Goal: Information Seeking & Learning: Check status

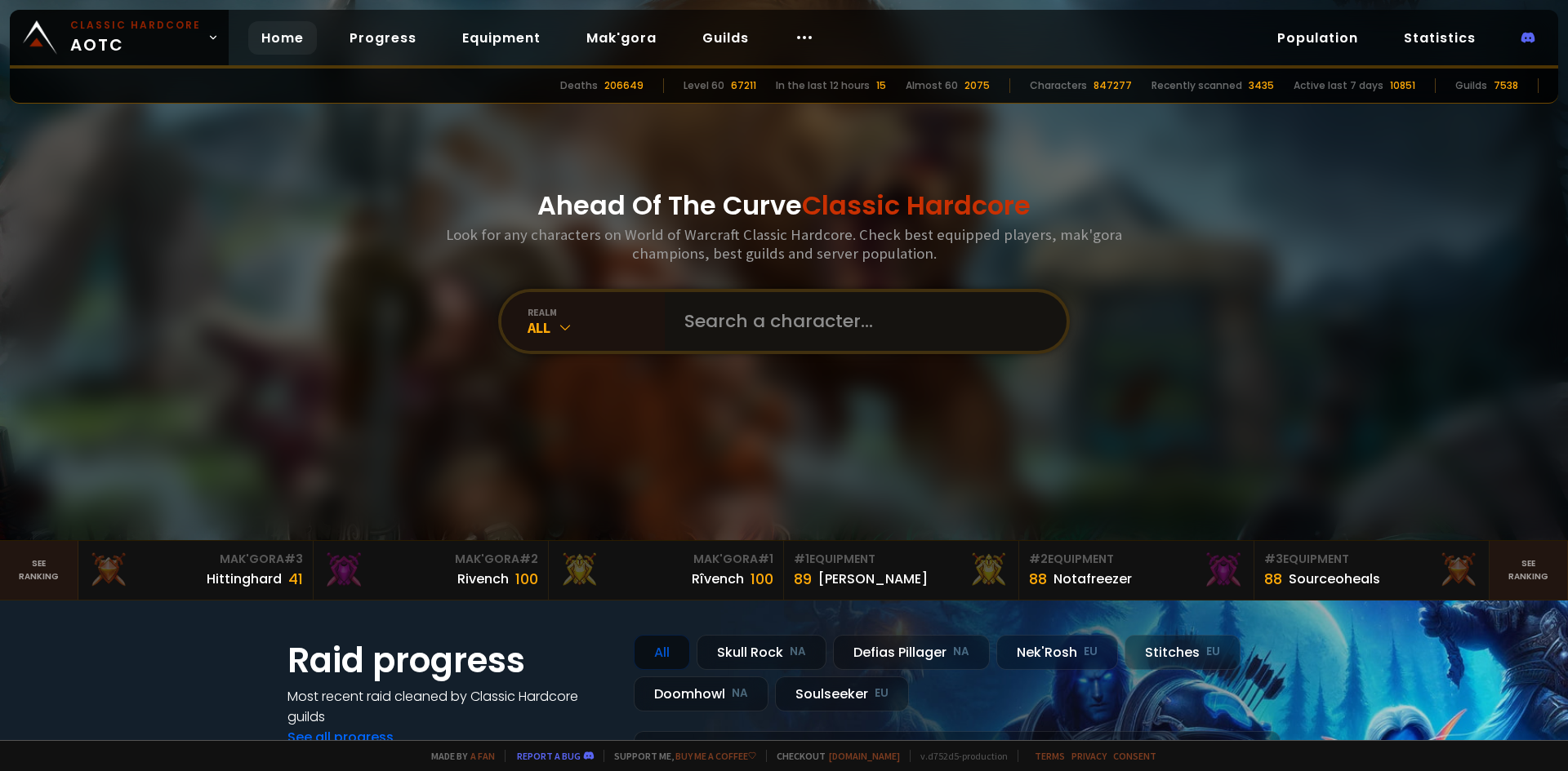
click at [726, 326] on input "text" at bounding box center [860, 321] width 373 height 59
click at [718, 329] on input "text" at bounding box center [860, 321] width 373 height 59
type input "jugi"
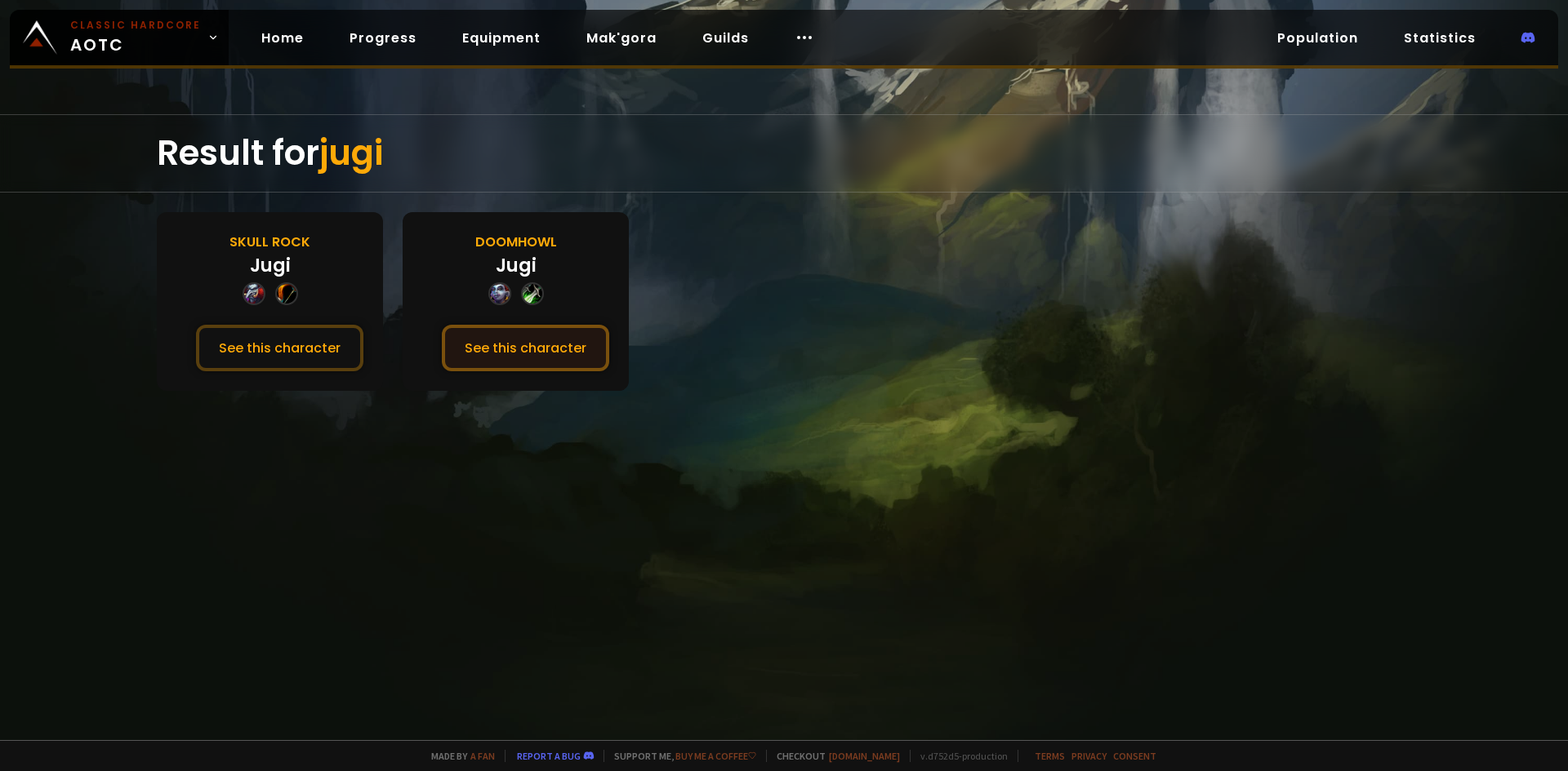
click at [552, 354] on button "See this character" at bounding box center [525, 348] width 168 height 47
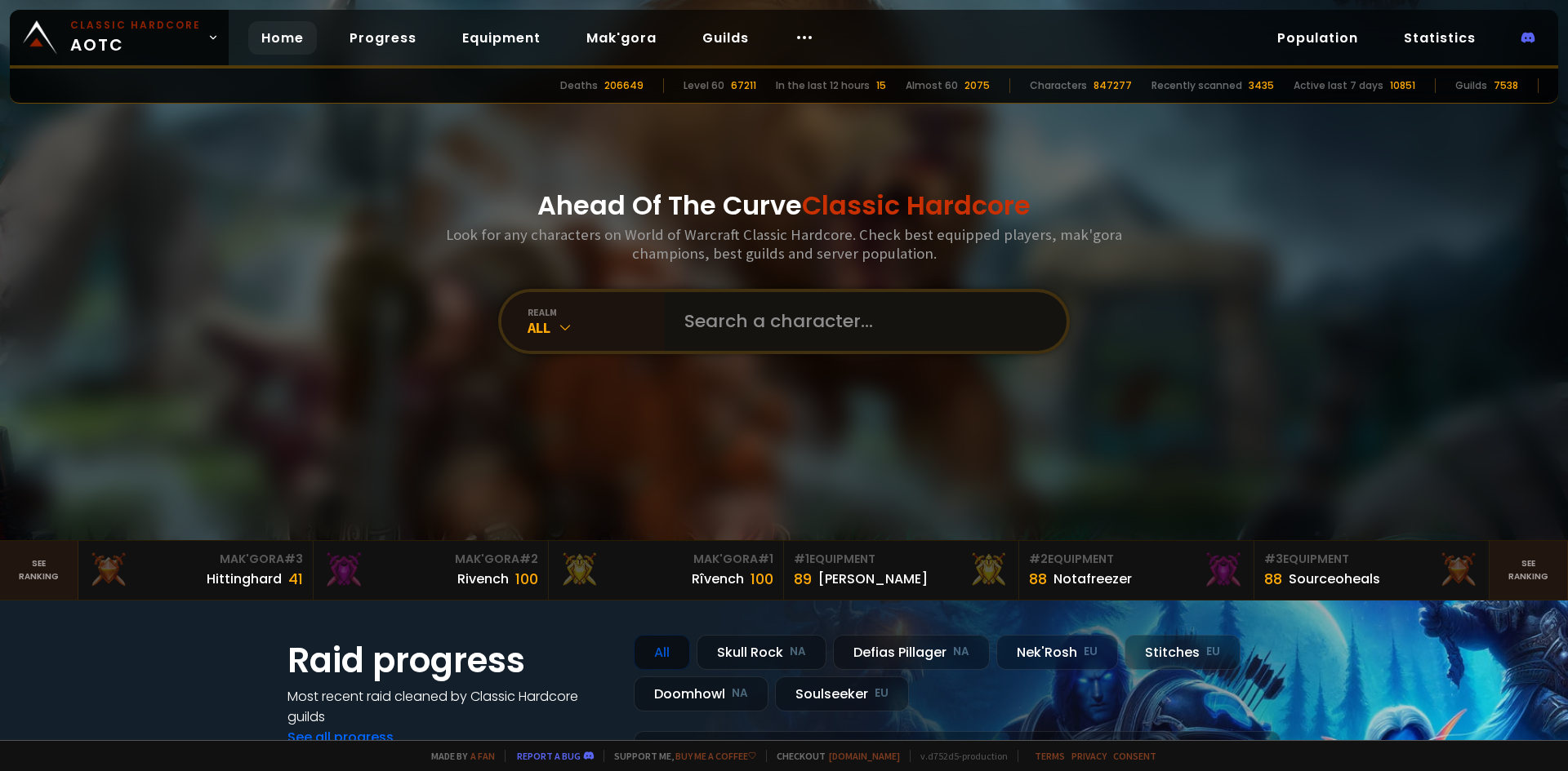
click at [721, 326] on input "text" at bounding box center [860, 321] width 373 height 59
type input "tankprio"
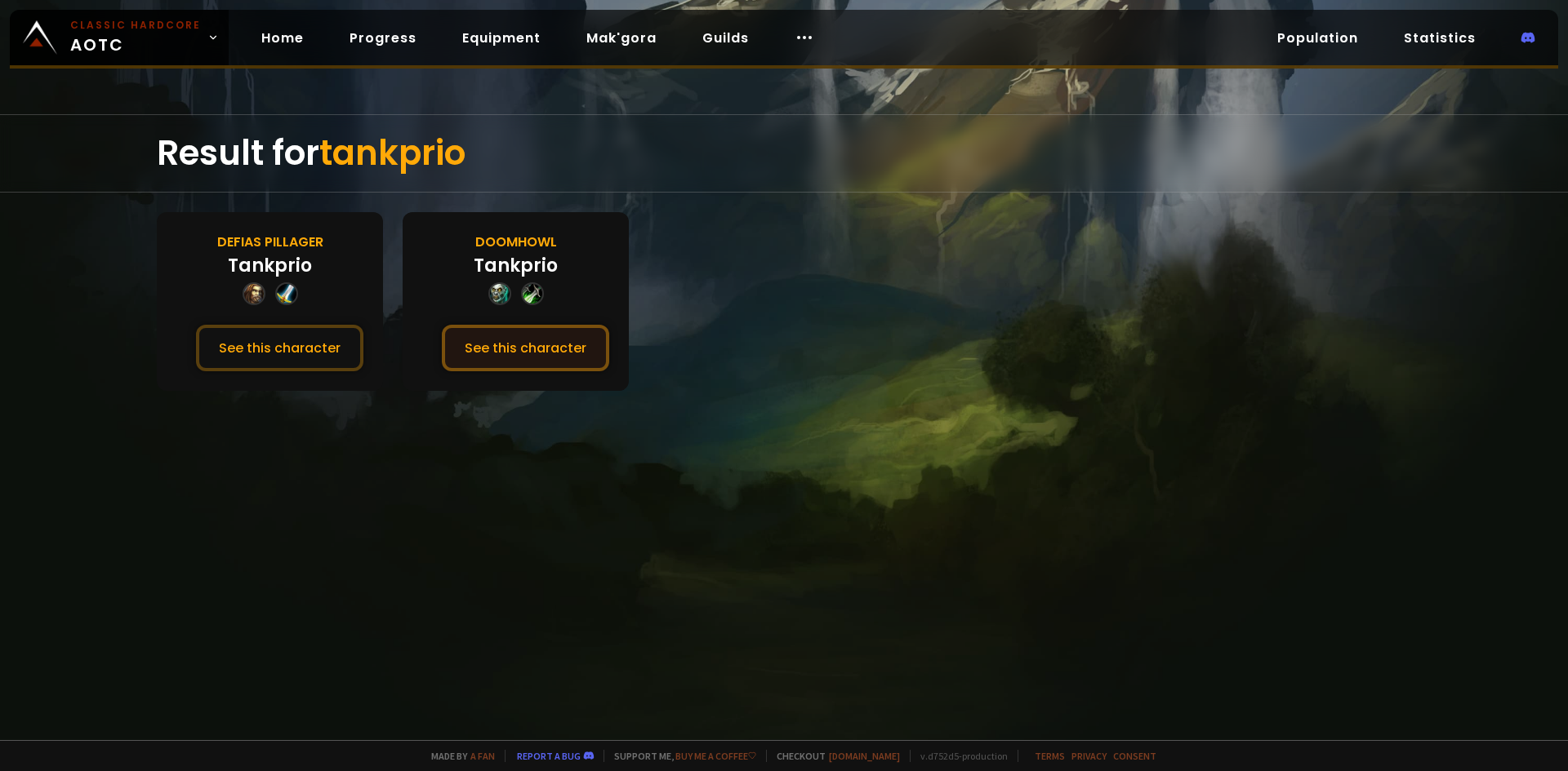
click at [470, 344] on button "See this character" at bounding box center [525, 348] width 168 height 47
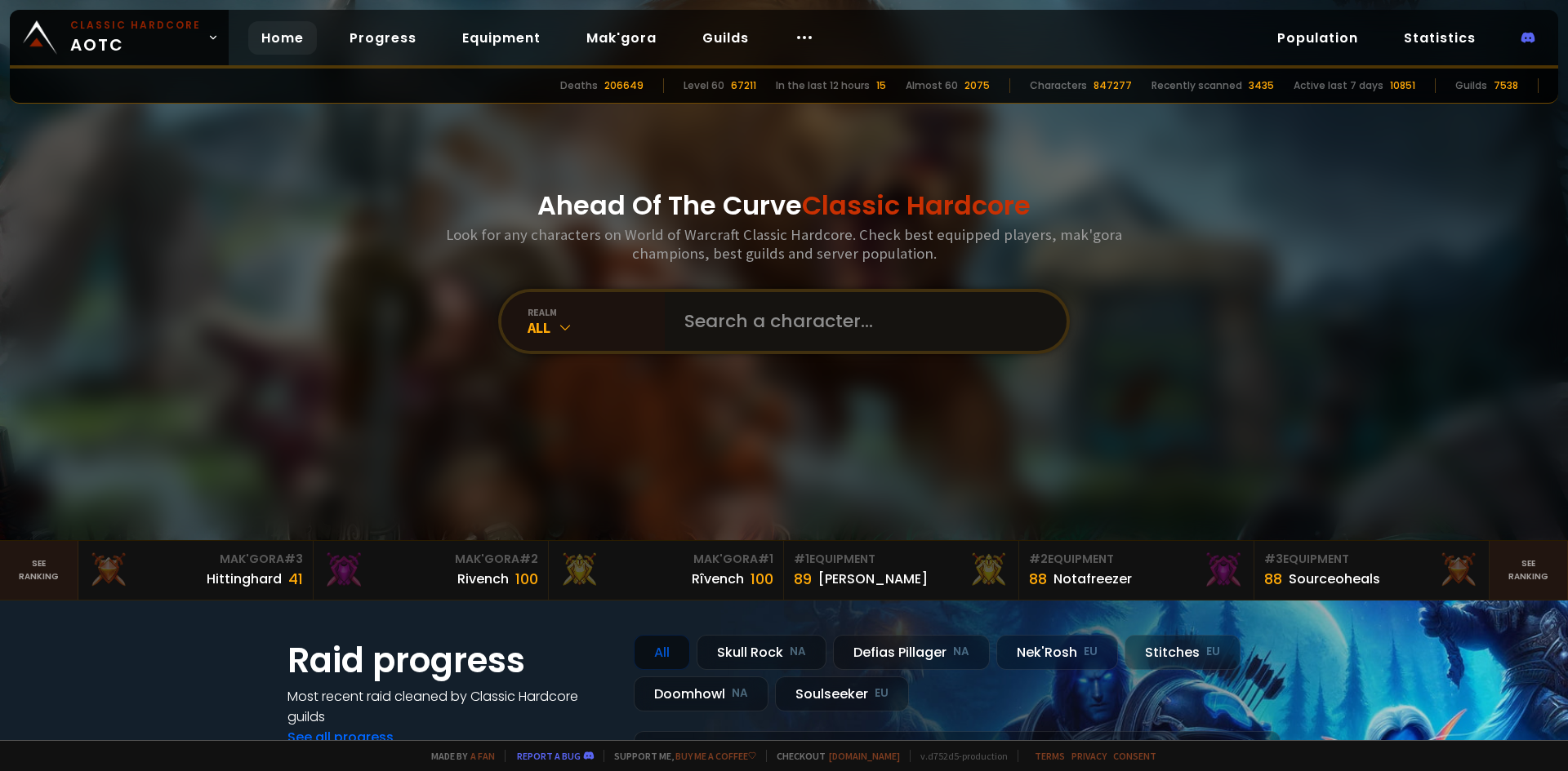
click at [718, 322] on input "text" at bounding box center [860, 321] width 373 height 59
type input "wrail"
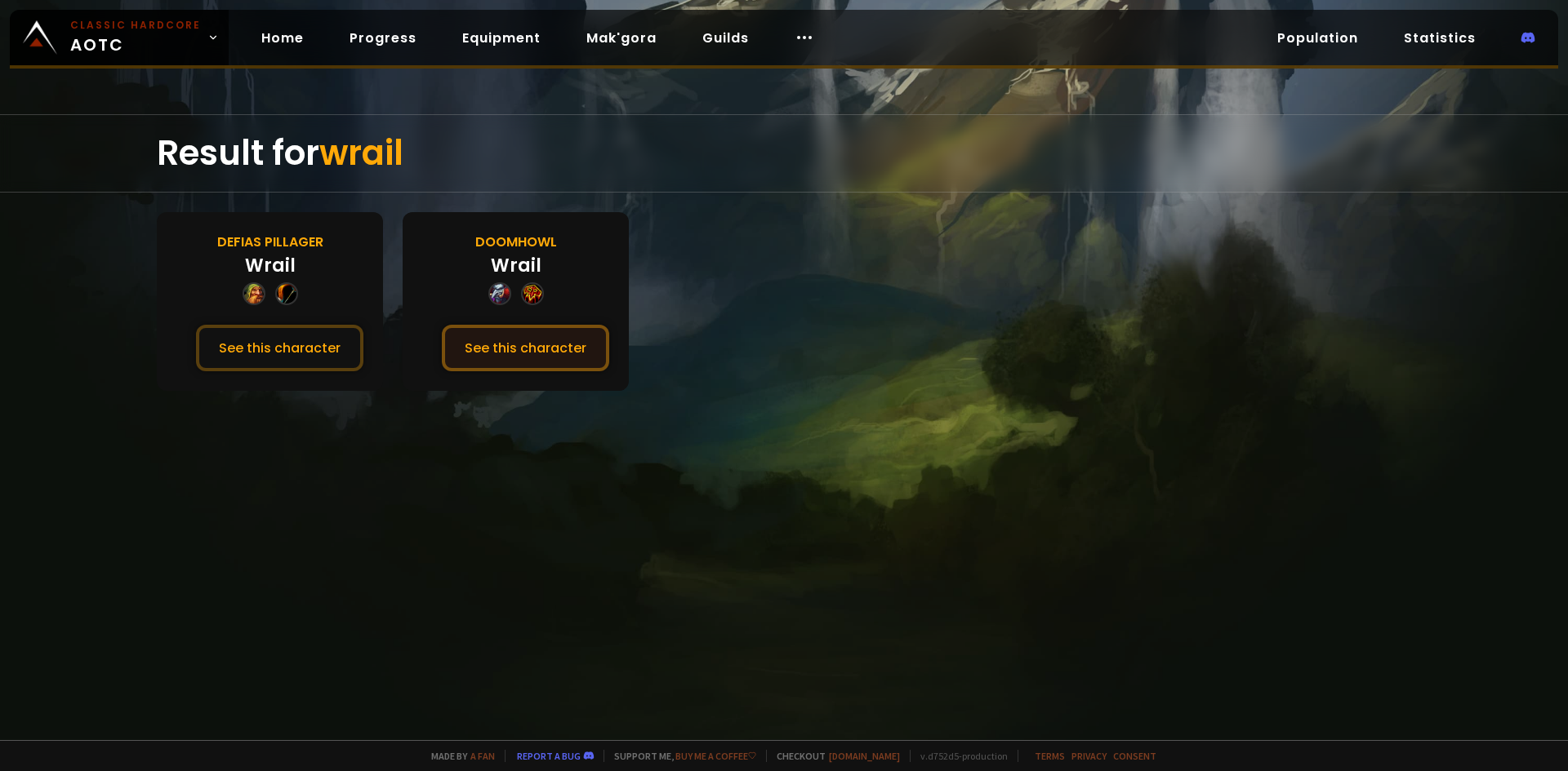
click at [575, 353] on button "See this character" at bounding box center [525, 348] width 168 height 47
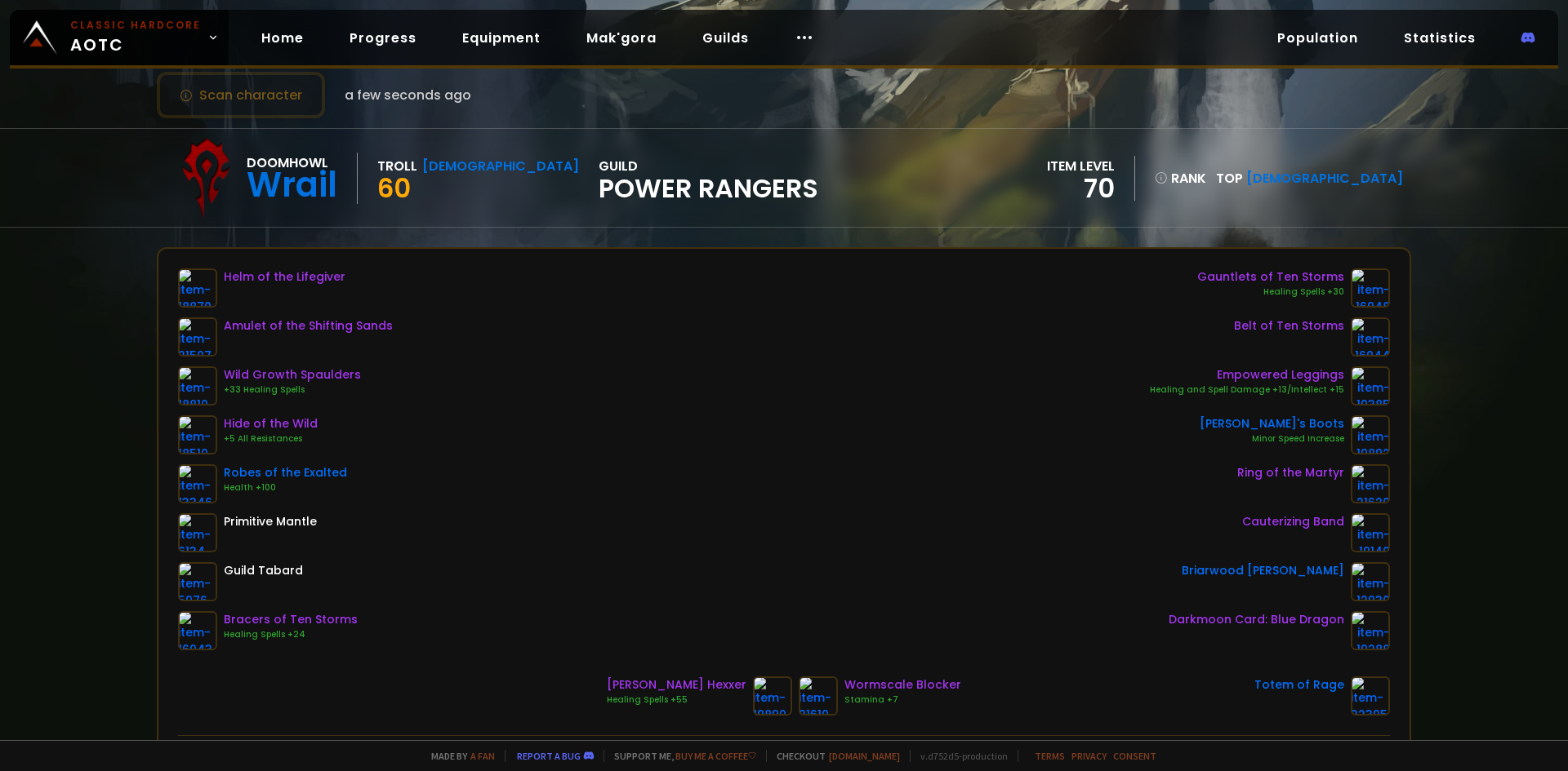
scroll to position [82, 0]
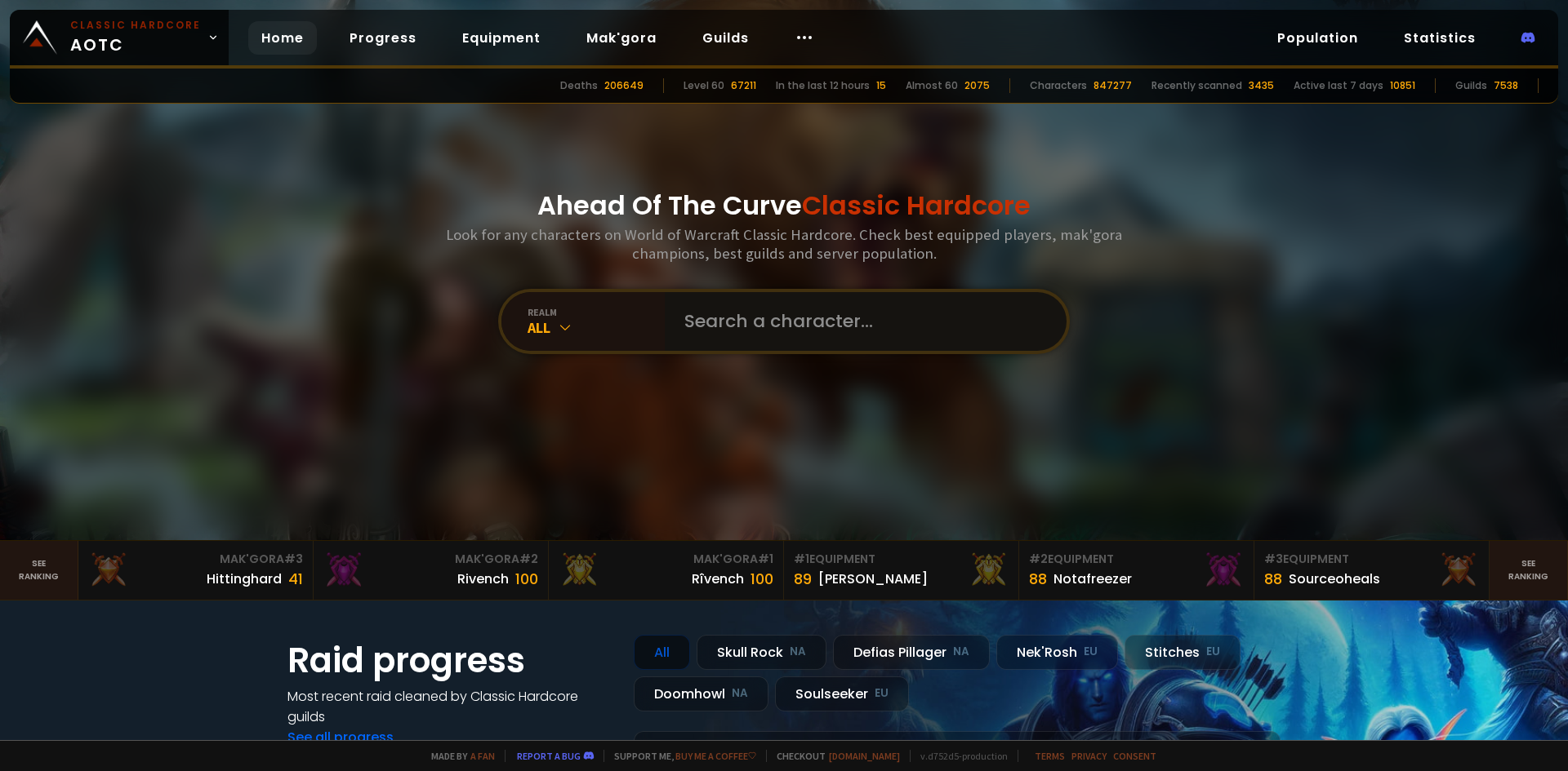
click at [724, 314] on input "text" at bounding box center [860, 321] width 373 height 59
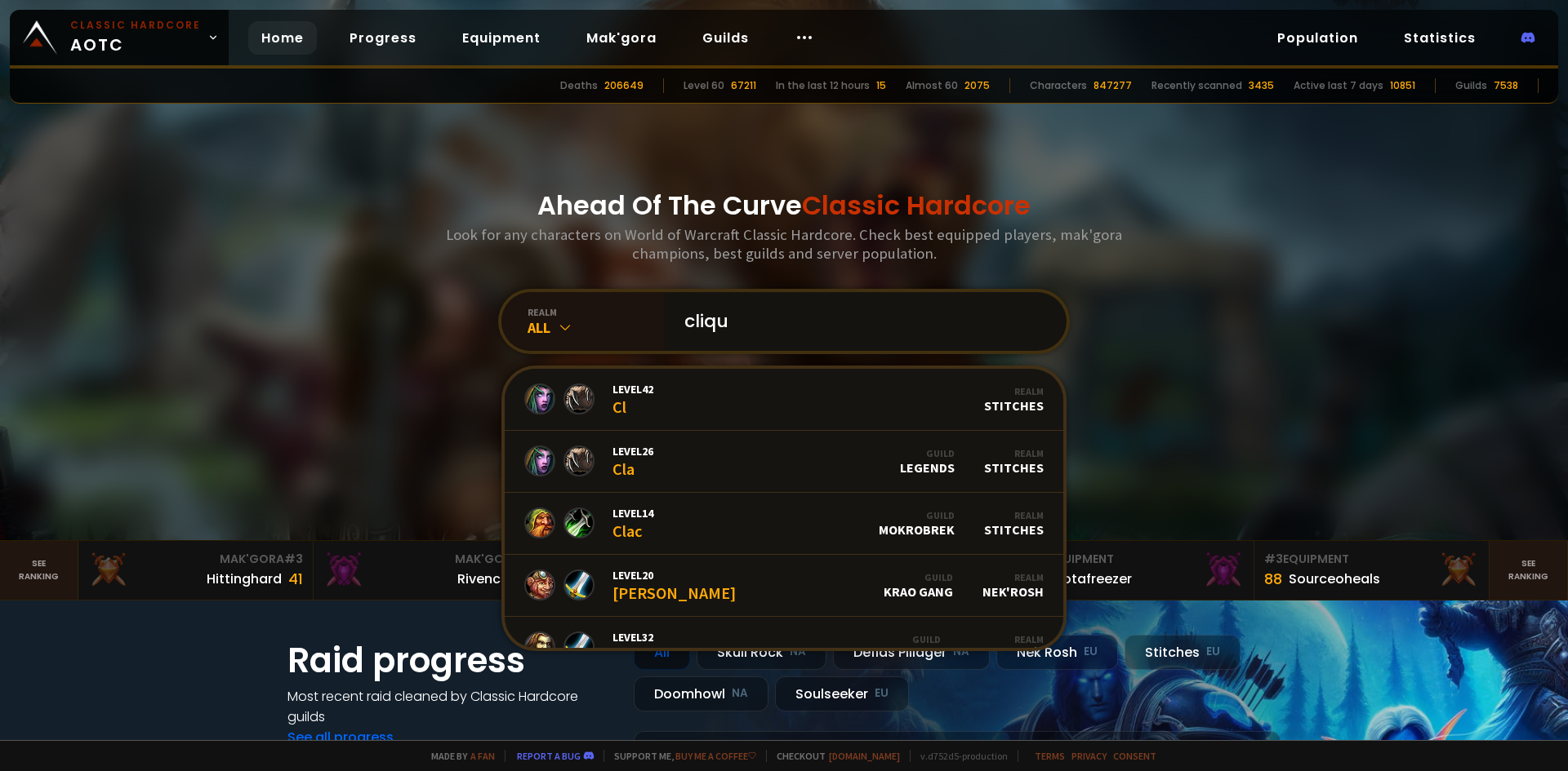
type input "clique"
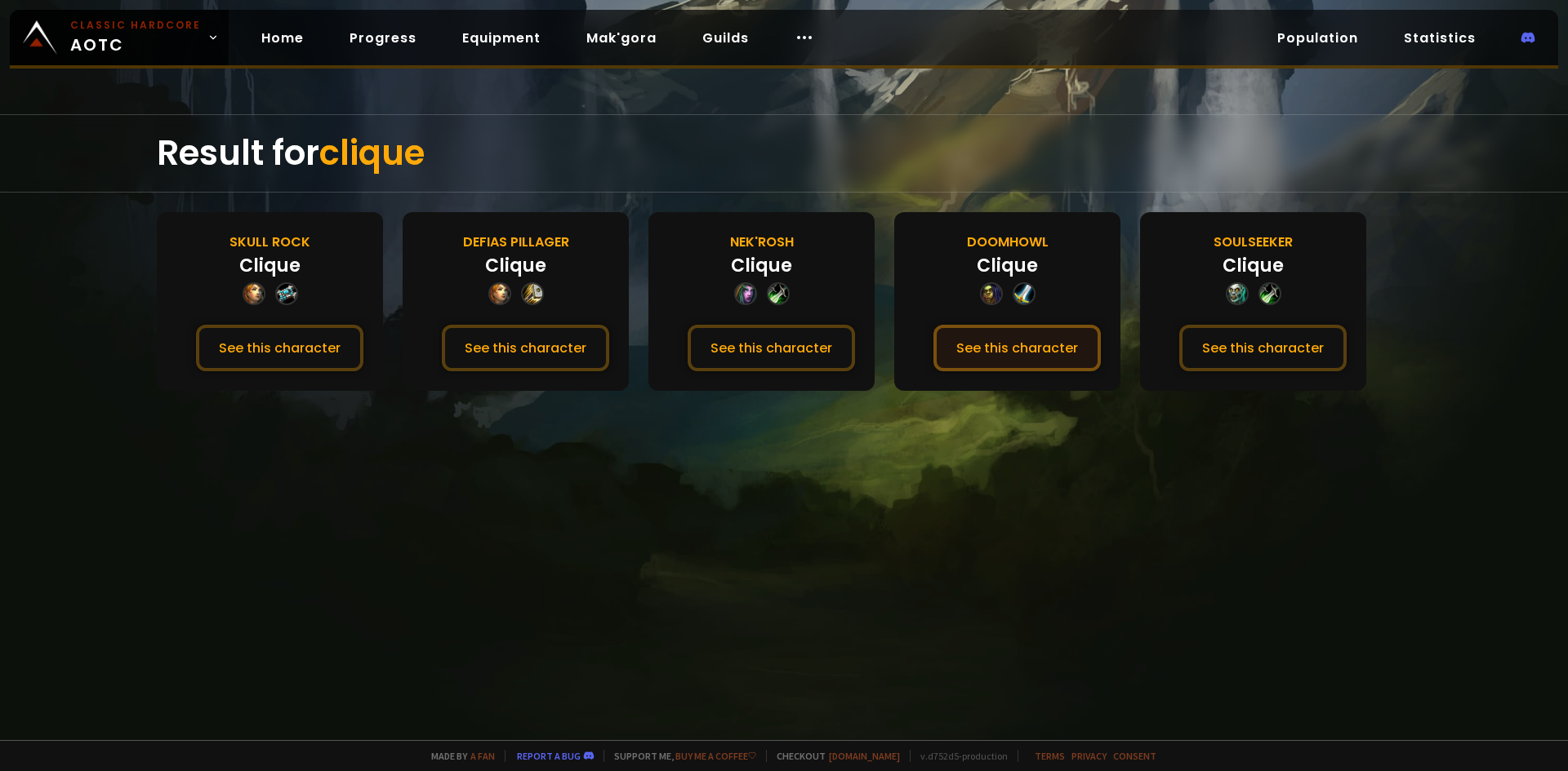
click at [1037, 352] on button "See this character" at bounding box center [1016, 348] width 168 height 47
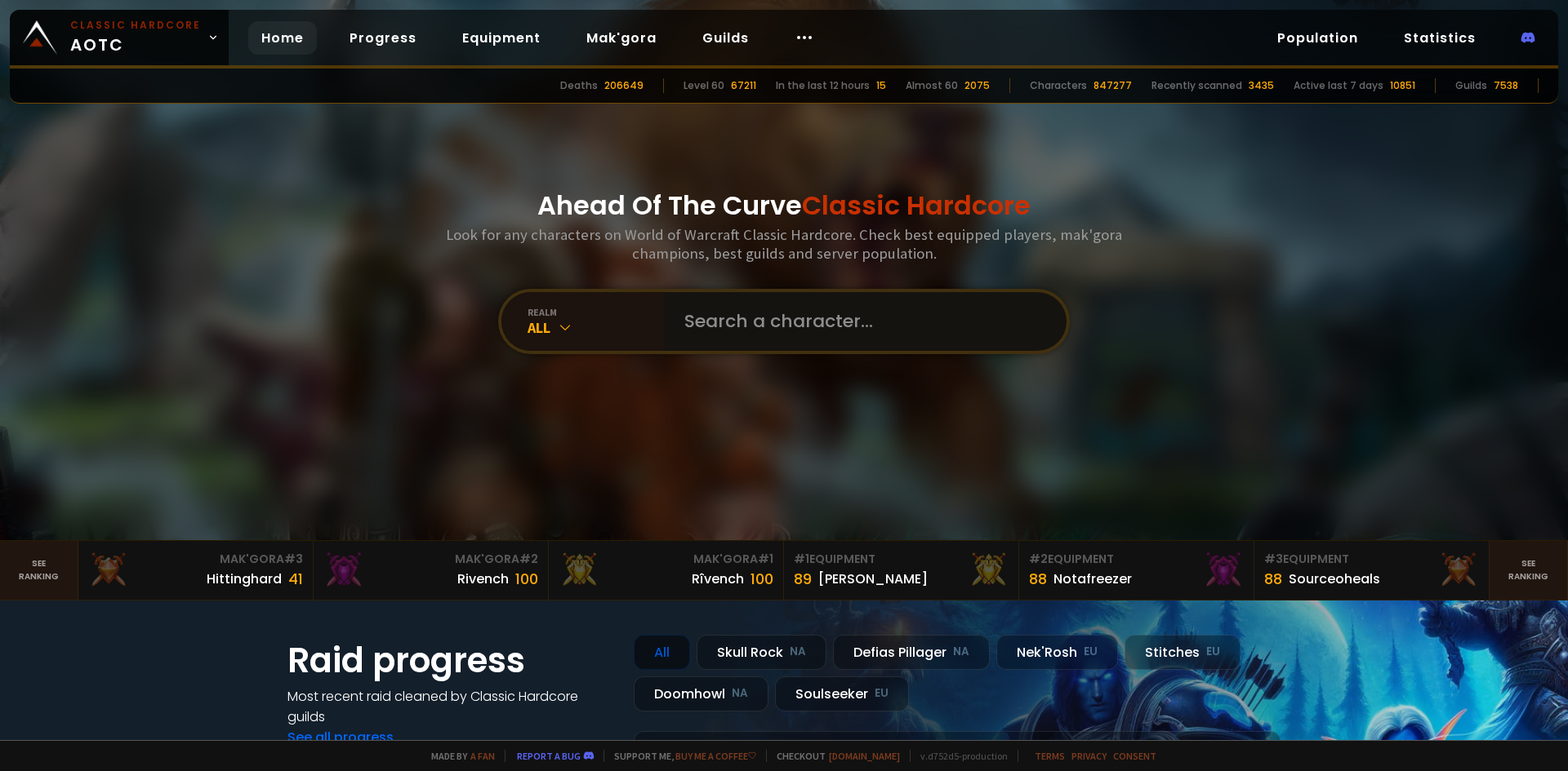
click at [740, 335] on input "text" at bounding box center [860, 321] width 373 height 59
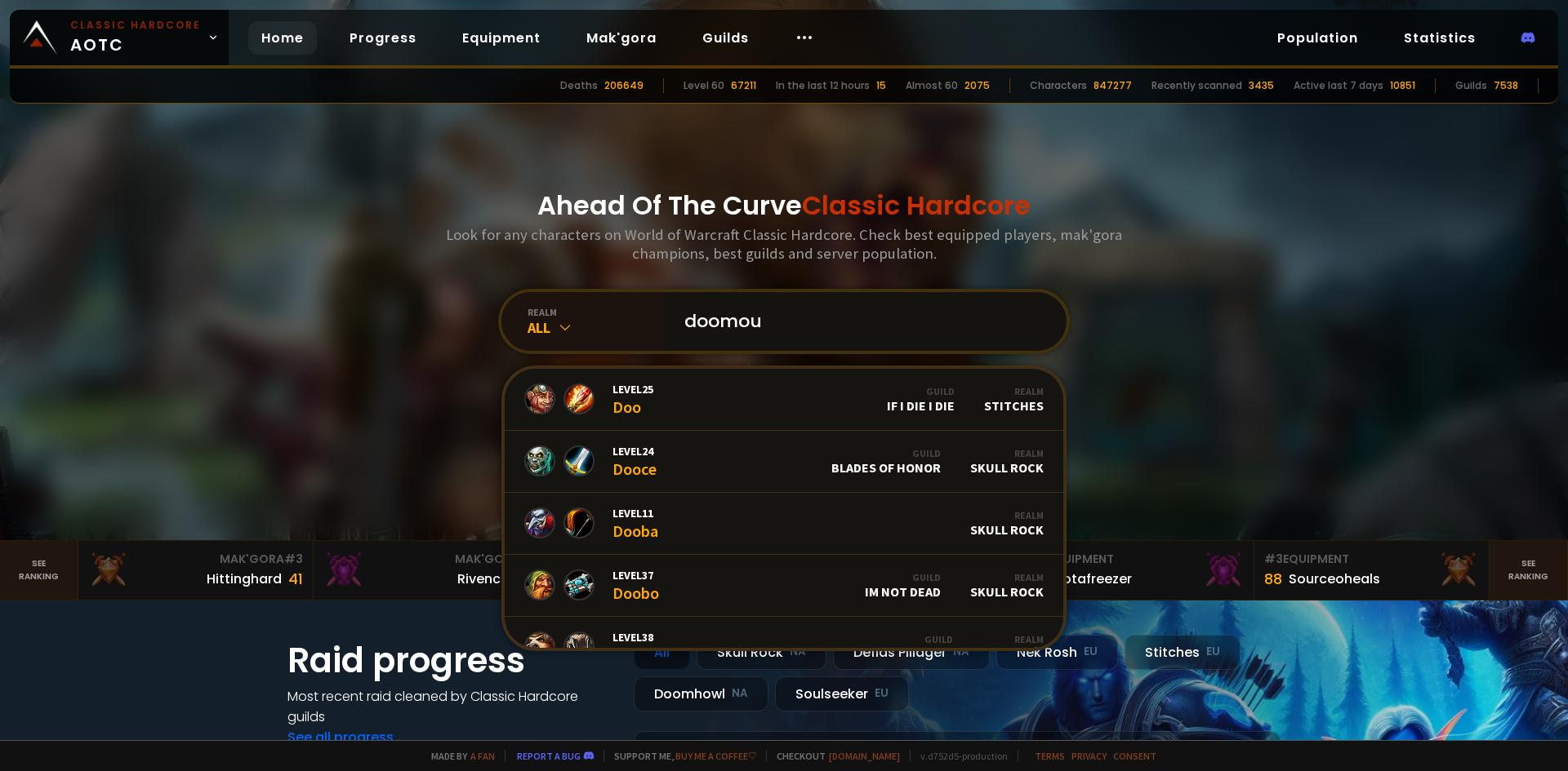
type input "doomouf"
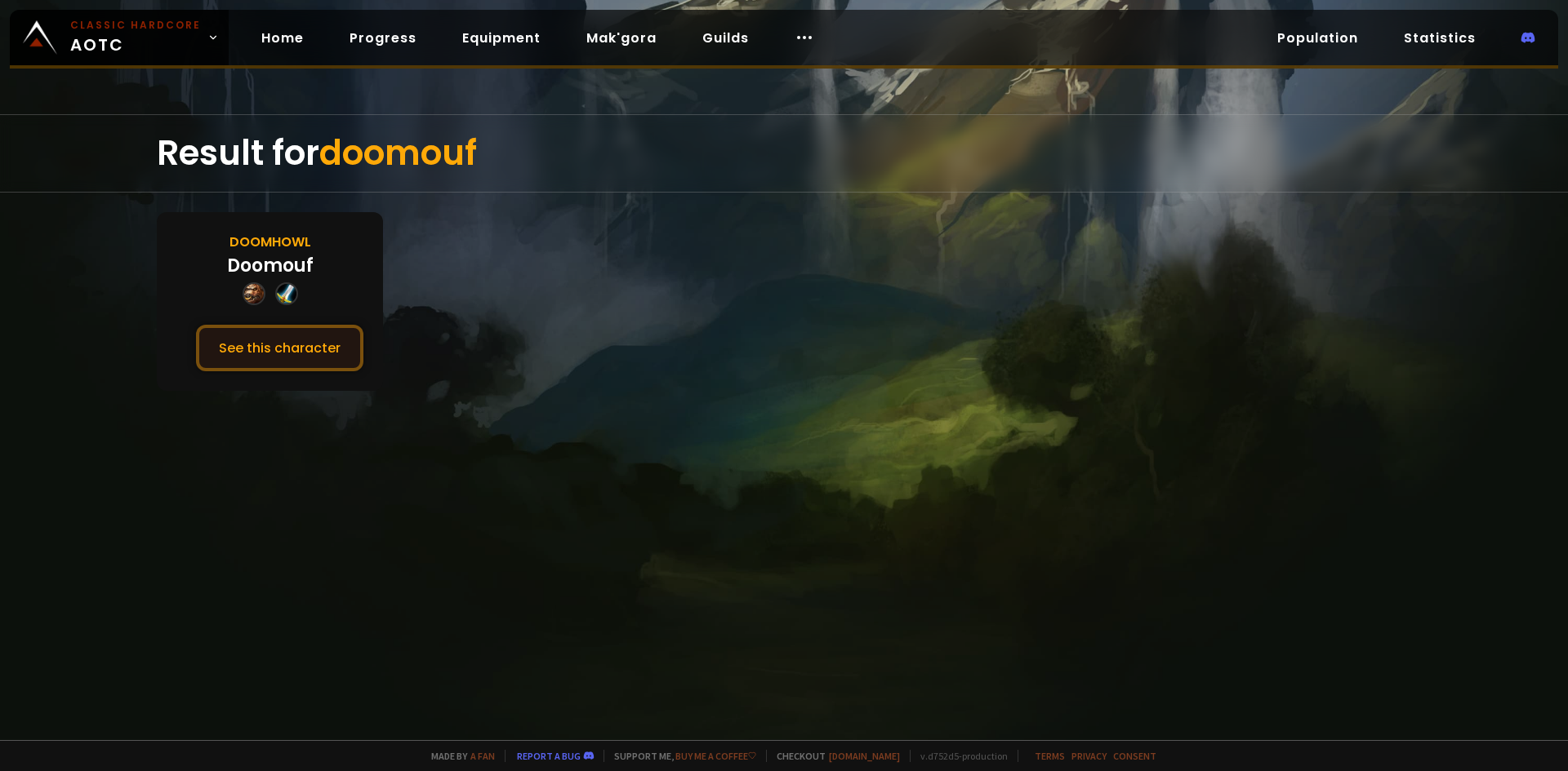
click at [238, 349] on button "See this character" at bounding box center [280, 348] width 168 height 47
